Goal: Task Accomplishment & Management: Complete application form

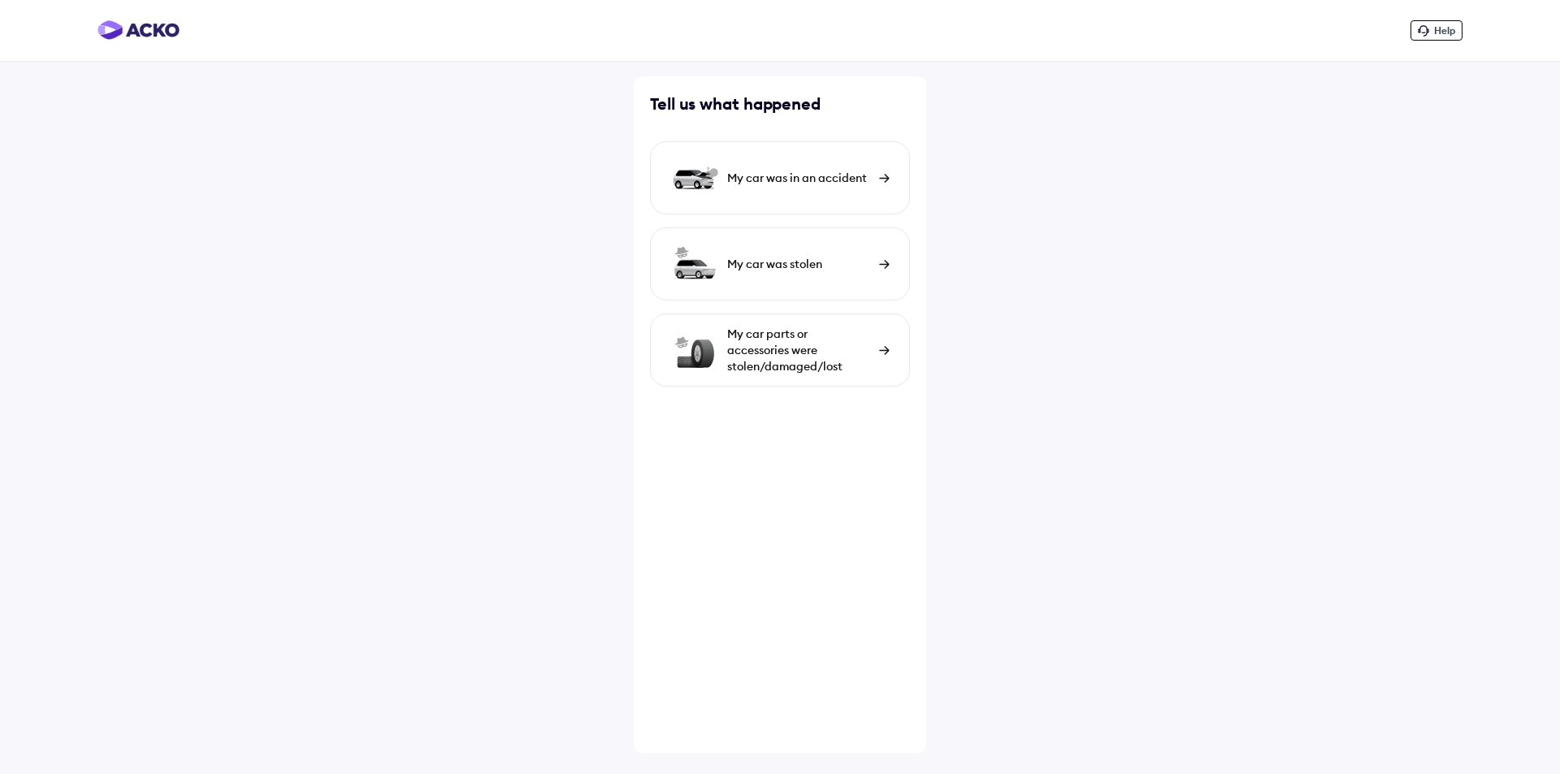
click at [720, 365] on div "My car parts or accessories were stolen/damaged/lost" at bounding box center [780, 350] width 260 height 73
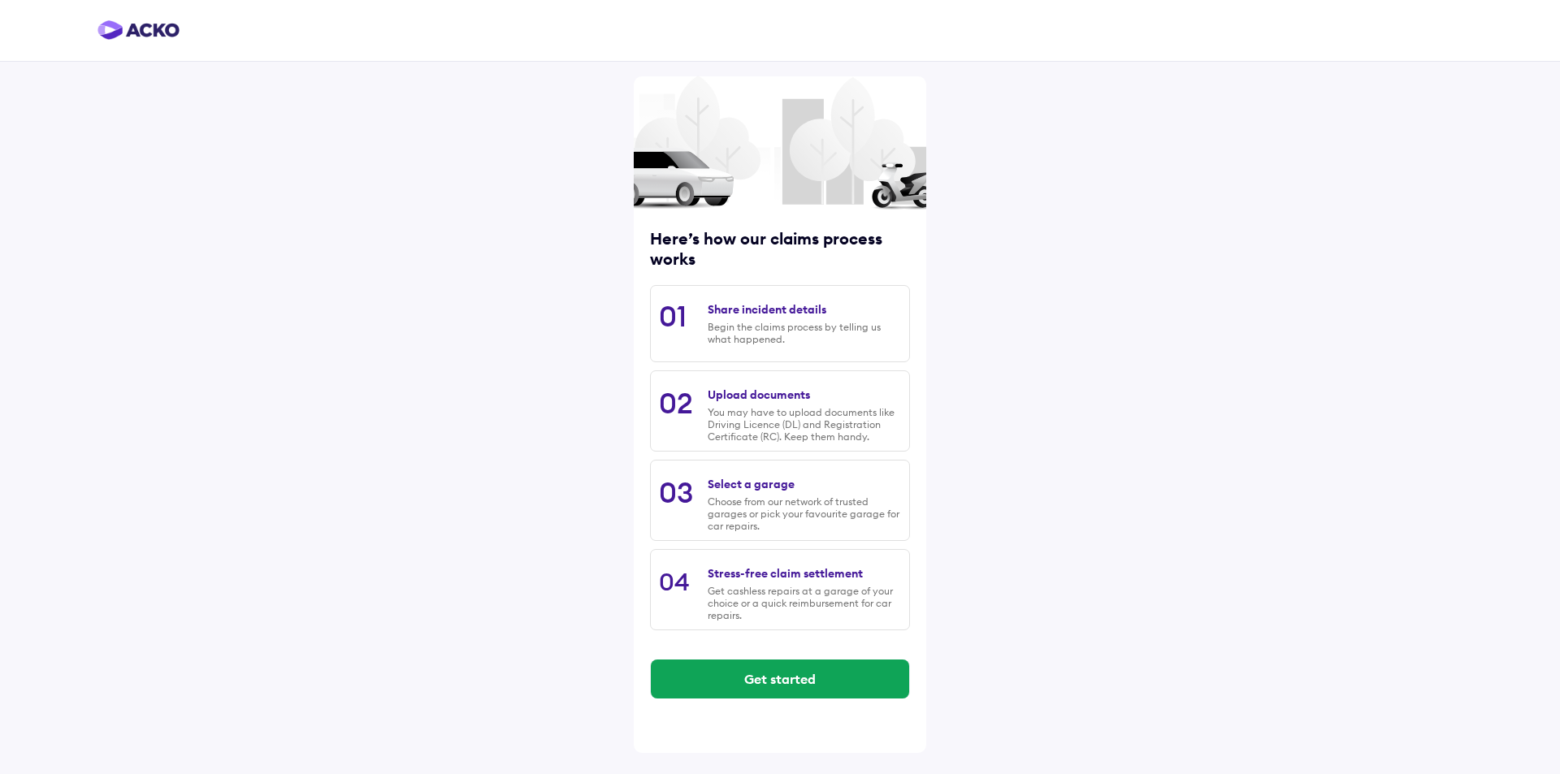
click at [695, 507] on div "03 Select a garage Choose from our network of trusted garages or pick your favo…" at bounding box center [780, 500] width 260 height 81
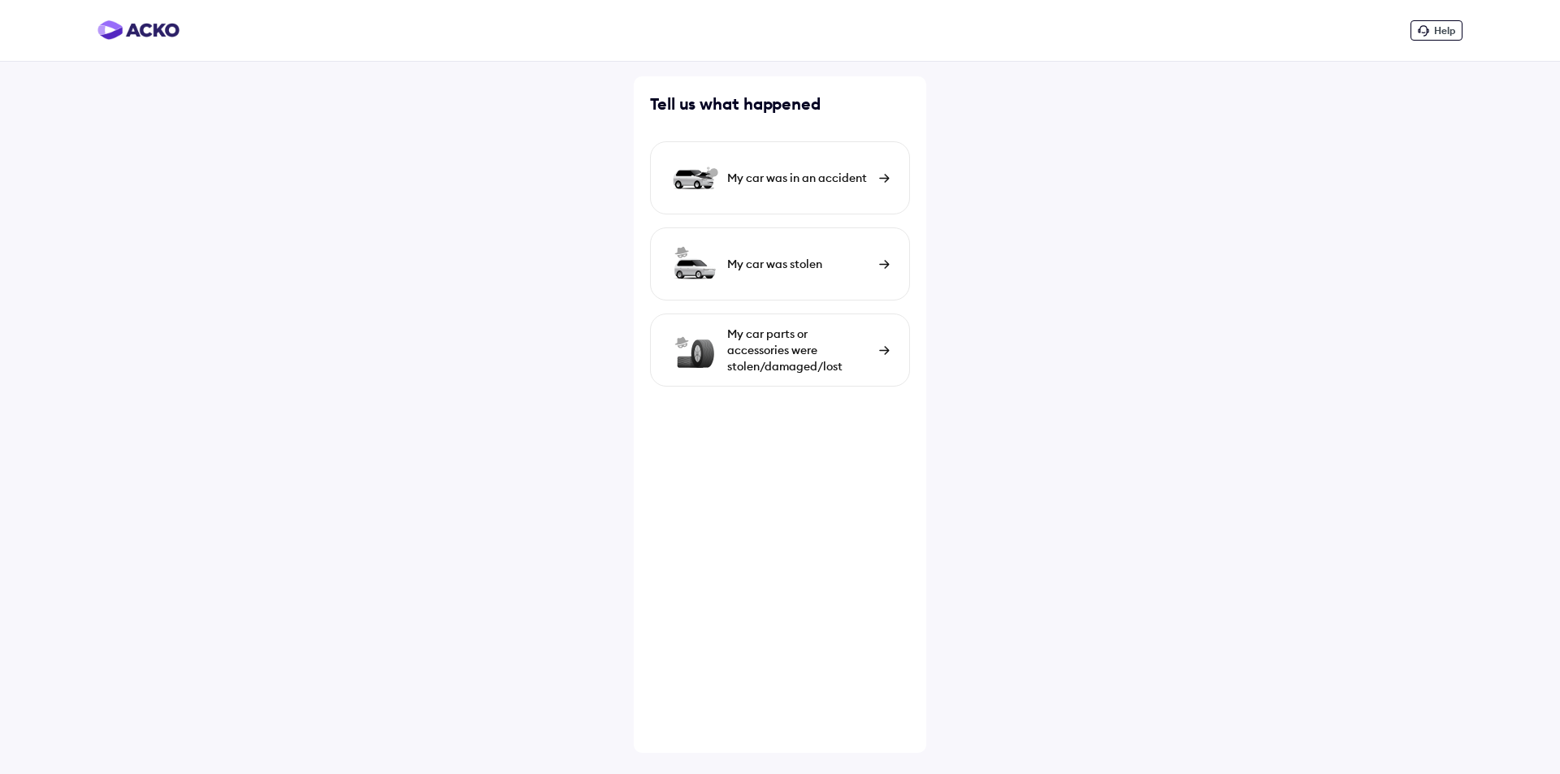
click at [694, 168] on img at bounding box center [694, 178] width 49 height 49
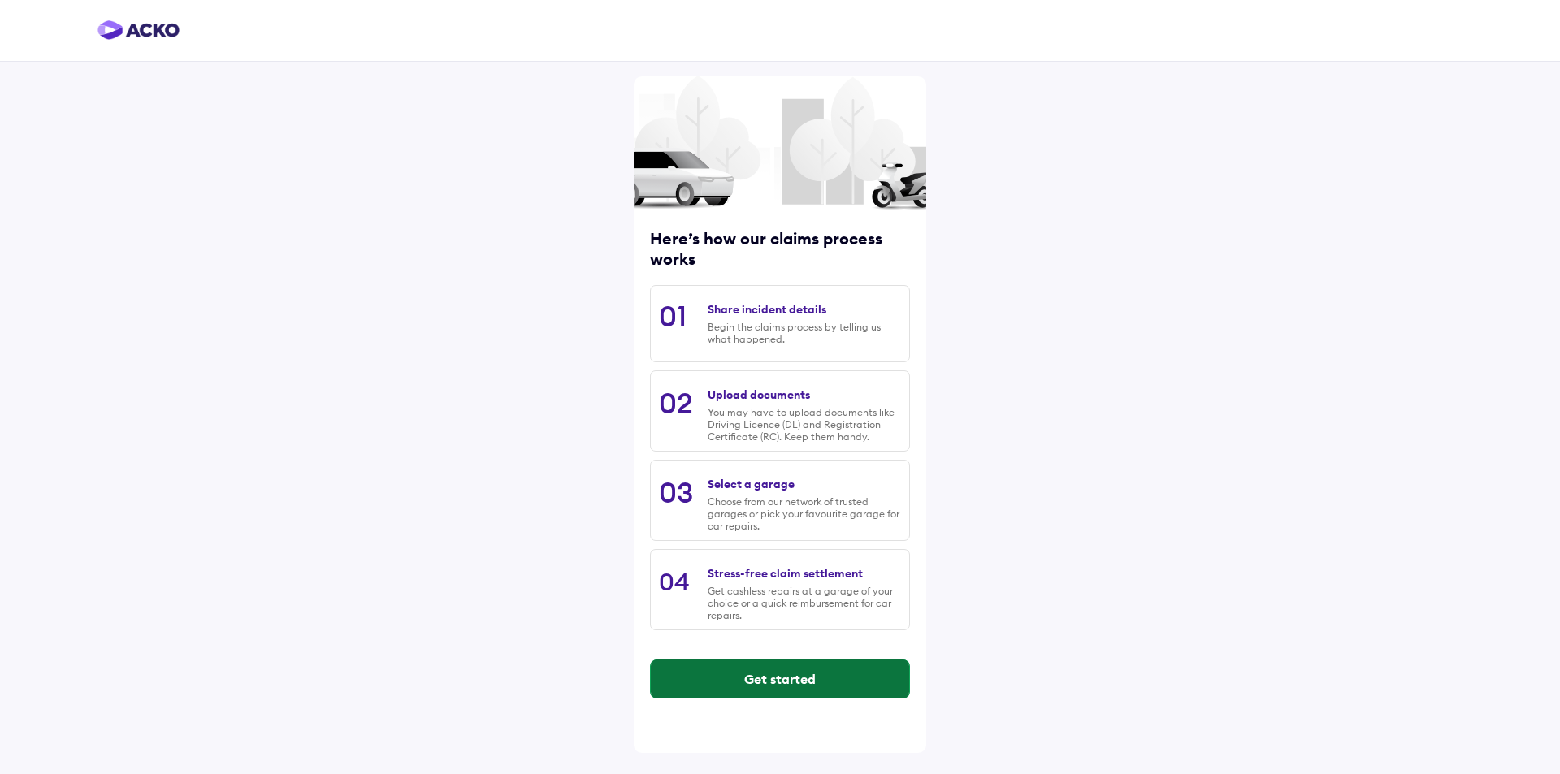
click at [700, 674] on button "Get started" at bounding box center [780, 679] width 258 height 39
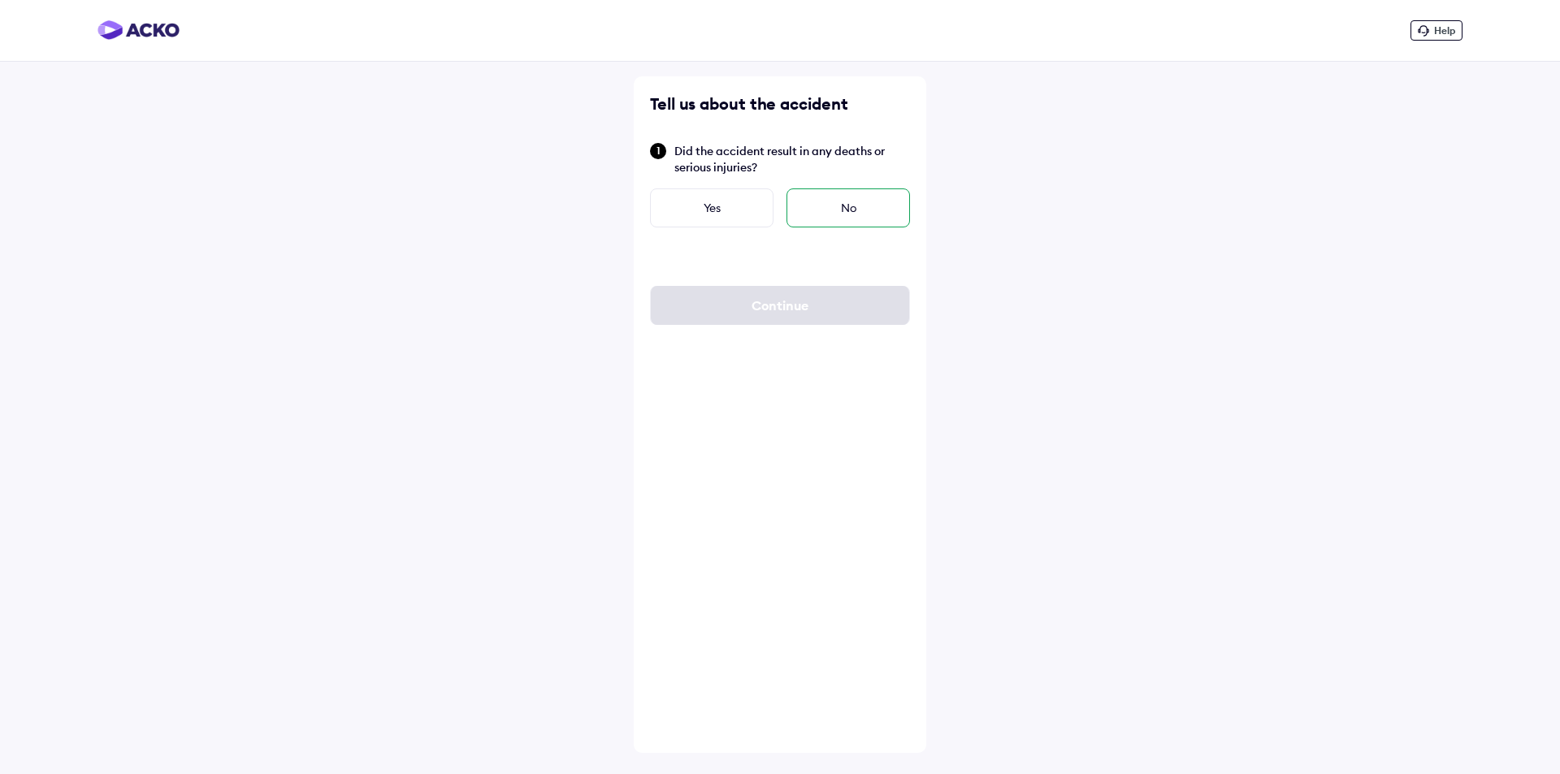
click at [798, 212] on div "No" at bounding box center [847, 207] width 123 height 39
